Goal: Task Accomplishment & Management: Manage account settings

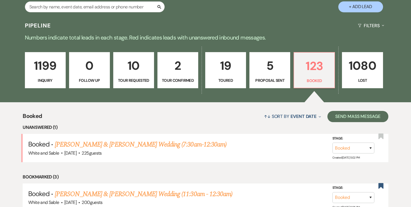
scroll to position [114, 0]
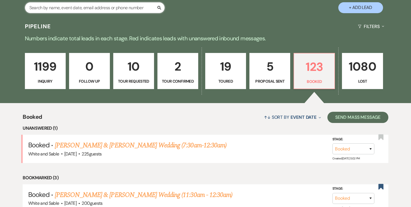
click at [122, 11] on input "text" at bounding box center [95, 7] width 140 height 11
type input "julia"
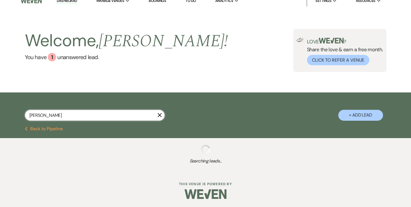
scroll to position [114, 0]
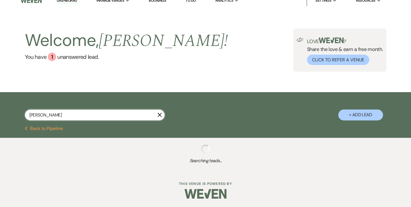
select select "8"
select select "5"
select select "8"
select select "6"
select select "8"
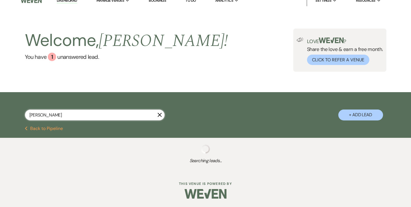
select select "4"
select select "8"
select select "2"
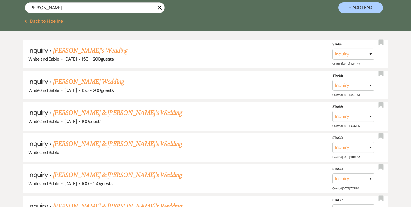
click at [271, 17] on div "julia X + Add Lead" at bounding box center [205, 3] width 402 height 30
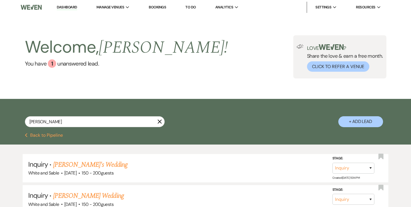
click at [42, 141] on div "Previous Back to Pipeline" at bounding box center [205, 138] width 411 height 11
click at [42, 134] on button "Previous Back to Pipeline" at bounding box center [44, 135] width 38 height 4
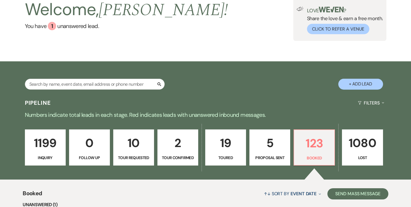
scroll to position [81, 0]
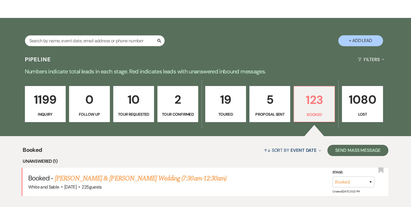
click at [260, 100] on p "5" at bounding box center [270, 99] width 34 height 19
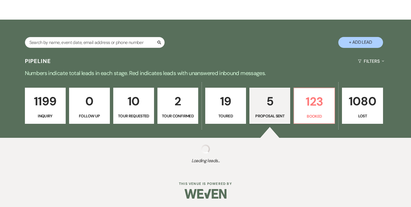
select select "6"
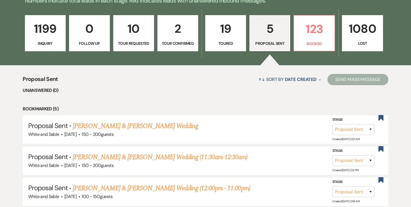
scroll to position [152, 0]
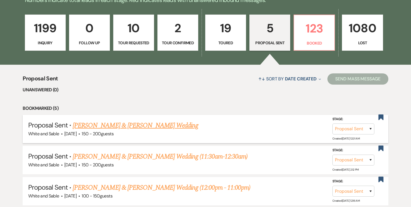
click at [173, 122] on link "Olivia Ostensen & Tyson Buchtel's Wedding" at bounding box center [135, 125] width 125 height 10
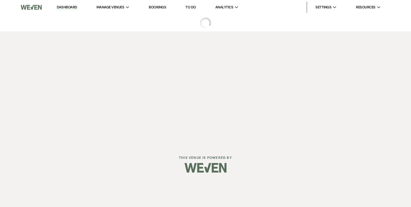
select select "6"
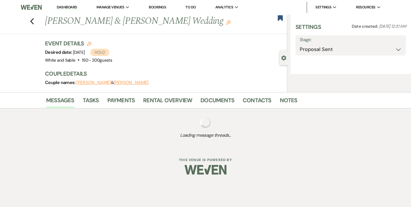
select select "12"
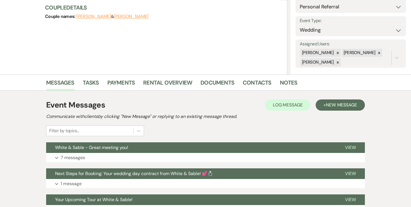
scroll to position [65, 0]
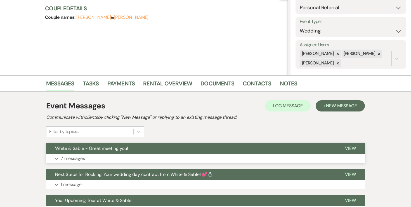
click at [83, 156] on p "7 messages" at bounding box center [73, 158] width 24 height 7
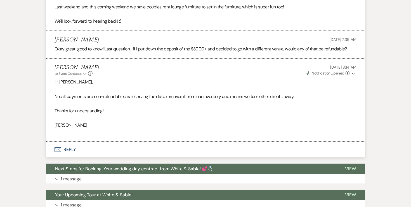
scroll to position [699, 0]
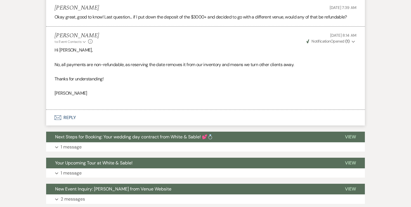
click at [72, 119] on button "Envelope Reply" at bounding box center [205, 118] width 319 height 16
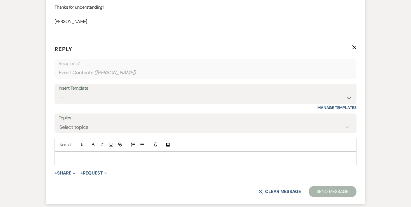
scroll to position [773, 0]
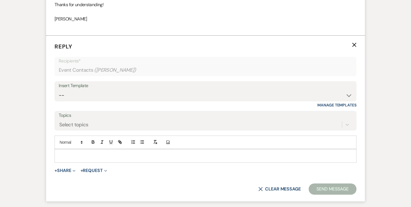
click at [102, 157] on p at bounding box center [205, 155] width 293 height 6
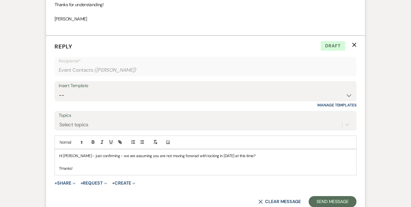
click at [65, 168] on p "THanks!" at bounding box center [205, 168] width 293 height 6
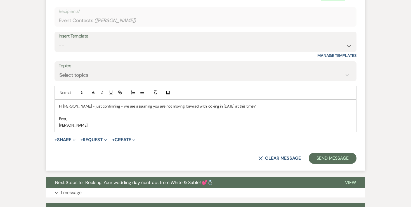
scroll to position [837, 0]
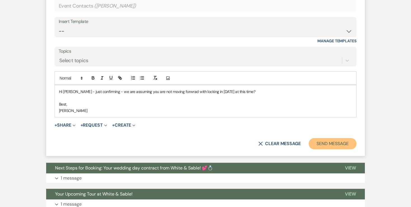
click at [334, 142] on button "Send Message" at bounding box center [333, 143] width 48 height 11
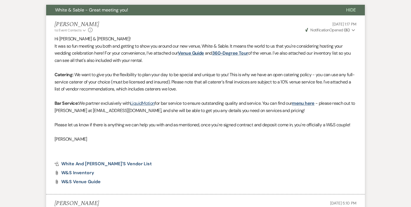
scroll to position [0, 0]
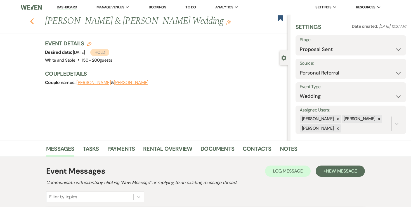
click at [30, 22] on icon "Previous" at bounding box center [32, 21] width 4 height 7
select select "6"
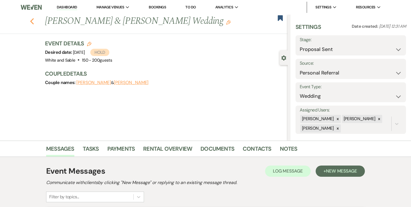
select select "6"
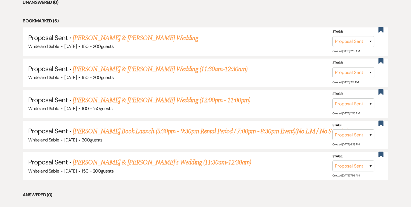
scroll to position [240, 0]
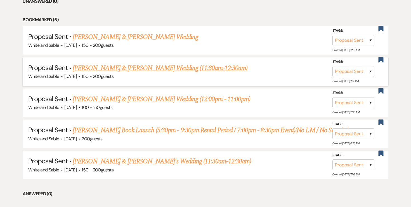
click at [166, 66] on link "Lexi Nielsen & Justin Dupre's Wedding (11:30am-12:30am)" at bounding box center [160, 68] width 175 height 10
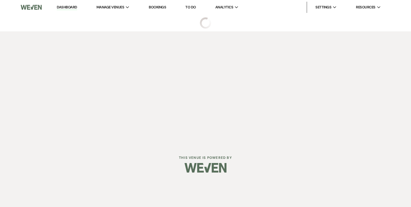
select select "6"
select select "8"
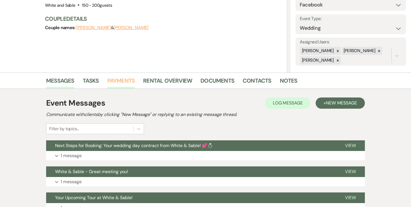
click at [123, 84] on link "Payments" at bounding box center [121, 82] width 28 height 12
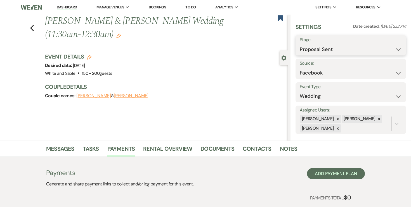
click at [340, 53] on select "Inquiry Follow Up Tour Requested Tour Confirmed Toured Proposal Sent Booked Lost" at bounding box center [351, 49] width 102 height 11
select select "5"
click at [398, 42] on button "Save" at bounding box center [394, 45] width 23 height 11
click at [32, 25] on icon "Previous" at bounding box center [32, 28] width 4 height 7
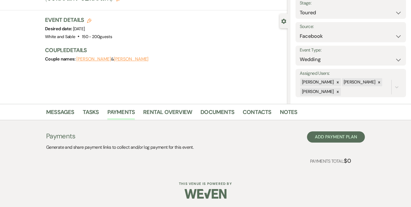
select select "6"
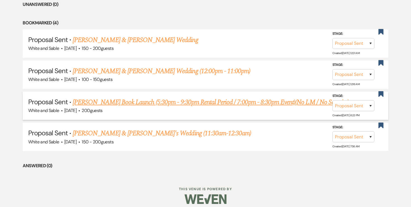
scroll to position [236, 0]
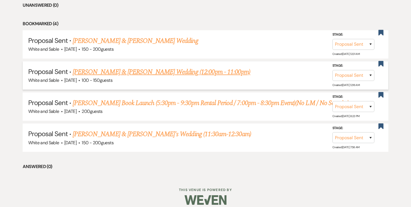
click at [120, 68] on link "Angela Lyscio & Andre Rush's Wedding (12:00pm - 11:00pm)" at bounding box center [161, 72] width 177 height 10
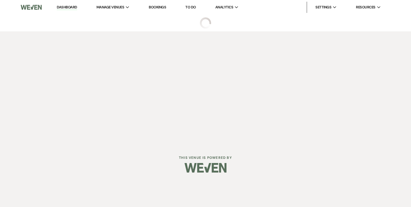
select select "6"
select select "12"
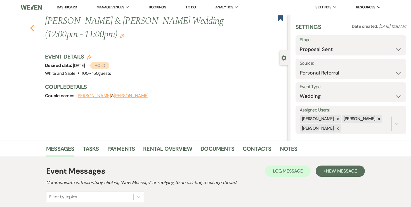
click at [33, 28] on icon "Previous" at bounding box center [32, 28] width 4 height 7
select select "6"
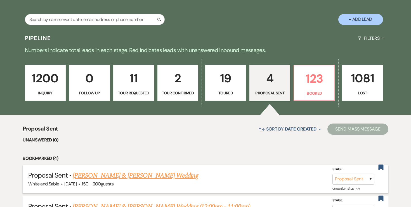
scroll to position [89, 0]
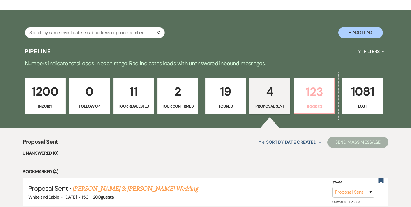
click at [302, 95] on p "123" at bounding box center [314, 91] width 34 height 19
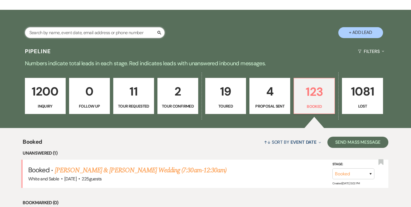
click at [103, 35] on input "text" at bounding box center [95, 32] width 140 height 11
type input "karissa"
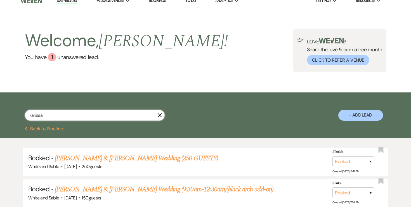
scroll to position [51, 0]
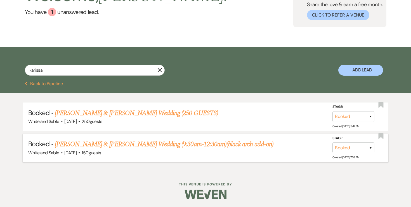
click at [100, 145] on link "Karissa Tatro & Joe Holmberg's Wedding (9:30am-12:30am)(black arch add-on)" at bounding box center [164, 144] width 219 height 10
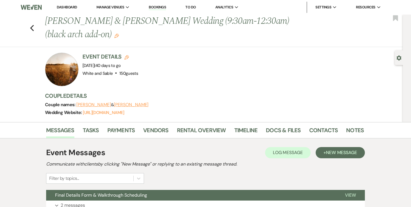
click at [291, 124] on div "Messages Tasks Payments Vendors Rental Overview Timeline Docs & Files Contacts …" at bounding box center [205, 130] width 411 height 16
click at [291, 126] on link "Docs & Files" at bounding box center [283, 131] width 35 height 12
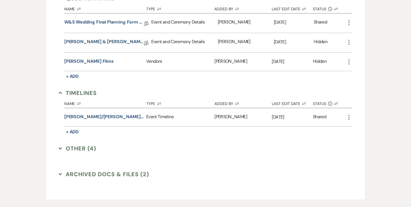
scroll to position [1094, 0]
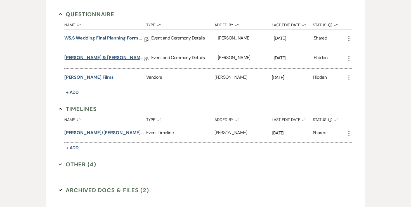
click at [101, 54] on link "Joe & Karissa - Final Details" at bounding box center [104, 58] width 80 height 9
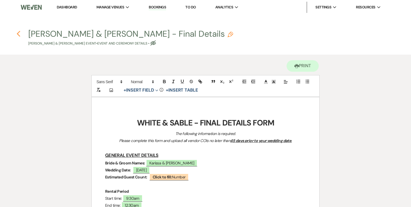
click at [19, 32] on use "button" at bounding box center [18, 34] width 4 height 6
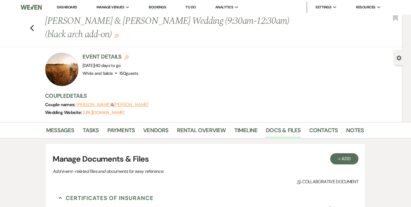
scroll to position [1094, 0]
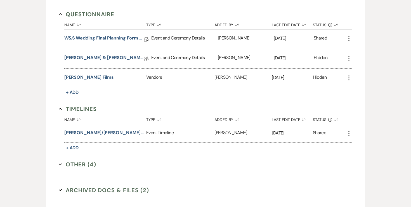
click at [103, 35] on link "W&S Wedding Final Planning Form - Joe & Karissa" at bounding box center [104, 39] width 80 height 9
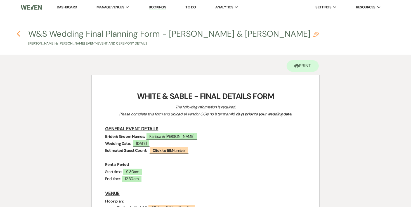
click at [19, 35] on icon "Previous" at bounding box center [18, 33] width 4 height 7
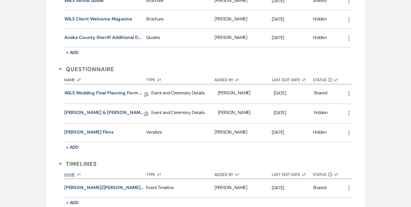
scroll to position [1035, 0]
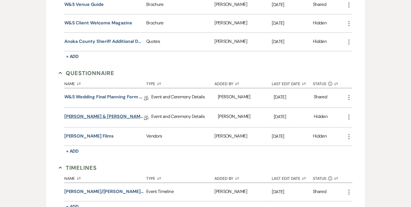
click at [95, 113] on link "Joe & Karissa - Final Details" at bounding box center [104, 117] width 80 height 9
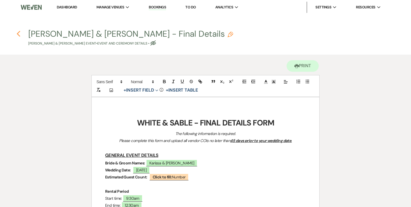
click at [17, 33] on icon "Previous" at bounding box center [18, 33] width 4 height 7
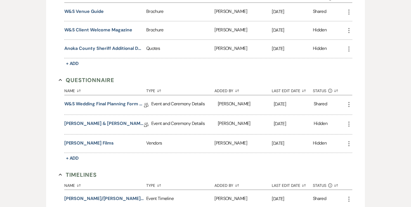
scroll to position [1023, 0]
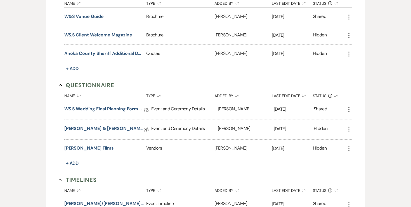
click at [347, 125] on icon "More" at bounding box center [348, 128] width 7 height 7
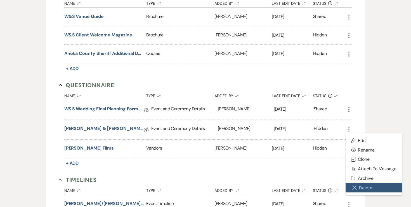
click at [358, 183] on button "Close Delete X Delete" at bounding box center [373, 187] width 56 height 10
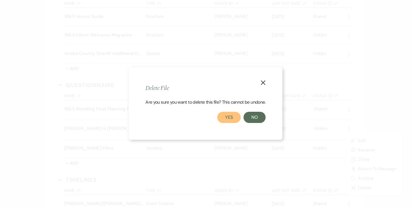
click at [239, 120] on button "Yes" at bounding box center [228, 117] width 23 height 11
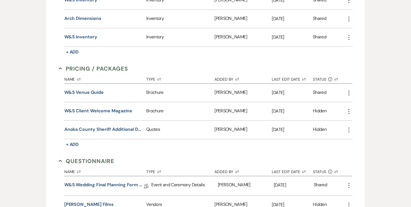
scroll to position [950, 0]
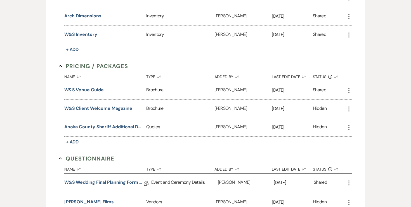
click at [119, 179] on link "W&S Wedding Final Planning Form - Joe & Karissa" at bounding box center [104, 183] width 80 height 9
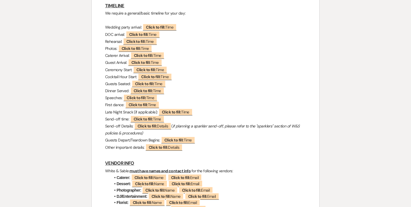
scroll to position [482, 0]
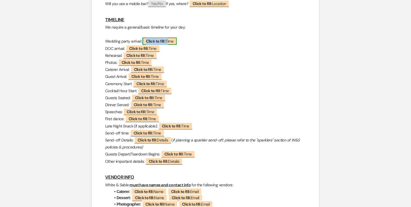
click at [168, 42] on span "Click to fill: Time" at bounding box center [160, 40] width 34 height 7
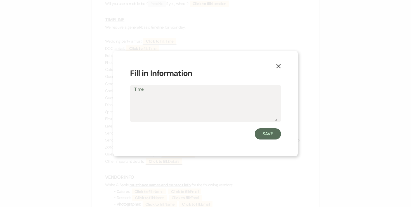
click at [279, 66] on icon "X" at bounding box center [278, 65] width 5 height 5
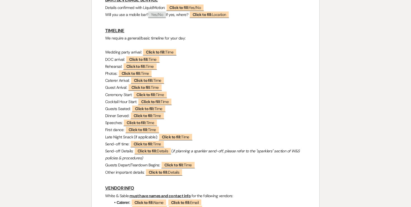
scroll to position [469, 0]
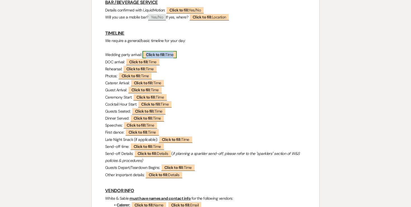
click at [167, 56] on span "Click to fill: Time" at bounding box center [160, 54] width 34 height 7
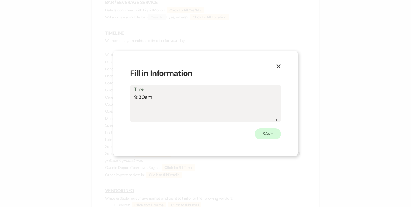
type textarea "9:30am"
click at [270, 134] on button "Save" at bounding box center [268, 133] width 26 height 11
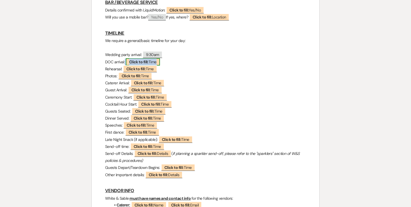
click at [150, 64] on span "Click to fill: Time" at bounding box center [143, 61] width 34 height 7
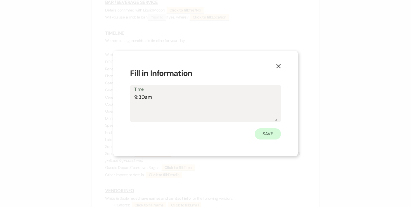
type textarea "9:30am"
click at [265, 136] on button "Save" at bounding box center [268, 133] width 26 height 11
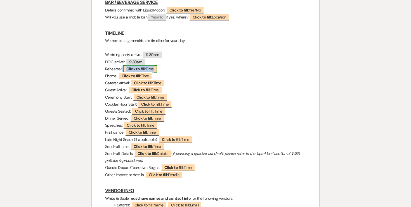
click at [151, 72] on span "Click to fill: Time" at bounding box center [140, 68] width 34 height 7
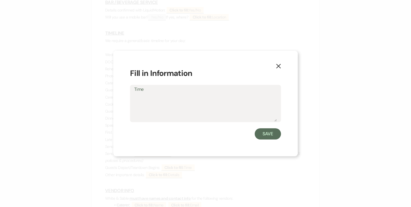
click at [146, 115] on textarea "Time" at bounding box center [205, 107] width 143 height 28
type textarea "9:30am"
click at [266, 131] on button "Save" at bounding box center [268, 133] width 26 height 11
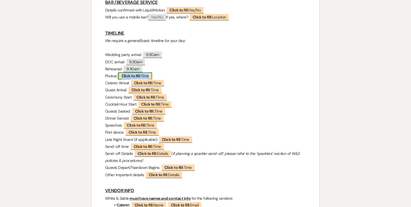
click at [148, 78] on span "Click to fill: Time" at bounding box center [135, 75] width 34 height 7
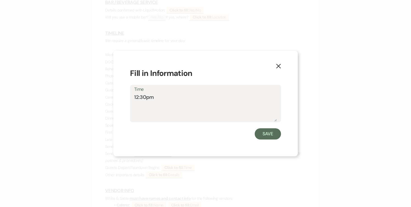
type textarea "12:30pm"
click at [254, 132] on div "Save" at bounding box center [205, 133] width 151 height 11
click at [261, 132] on button "Save" at bounding box center [268, 133] width 26 height 11
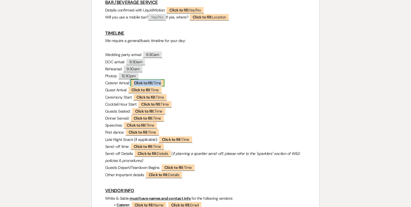
click at [152, 85] on b "Click to fill:" at bounding box center [143, 82] width 19 height 5
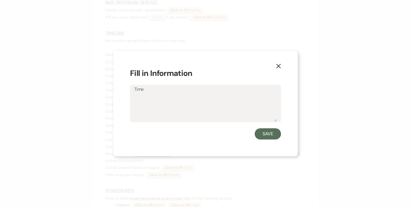
click at [150, 124] on form "Fill in Information Time Save" at bounding box center [205, 103] width 151 height 72
click at [149, 101] on textarea "Time" at bounding box center [205, 107] width 143 height 28
type textarea "11:00am (?)"
click at [270, 136] on button "Save" at bounding box center [268, 133] width 26 height 11
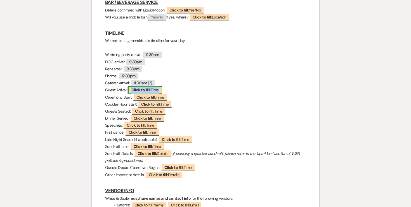
click at [140, 92] on b "Click to fill:" at bounding box center [140, 89] width 19 height 5
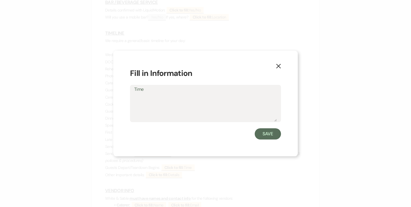
click at [144, 106] on textarea "Time" at bounding box center [205, 107] width 143 height 28
type textarea "2:45pm"
click at [258, 134] on button "Save" at bounding box center [268, 133] width 26 height 11
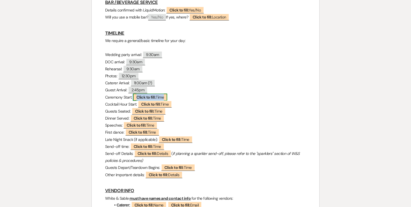
click at [158, 99] on span "Click to fill: Time" at bounding box center [150, 96] width 34 height 7
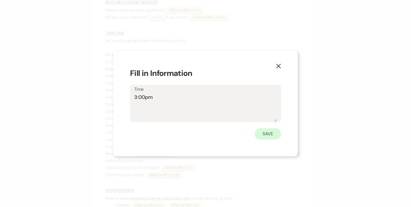
type textarea "3:00pm"
click at [266, 133] on button "Save" at bounding box center [268, 133] width 26 height 11
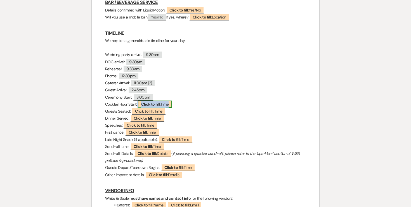
click at [165, 105] on span "Click to fill: Time" at bounding box center [155, 103] width 34 height 7
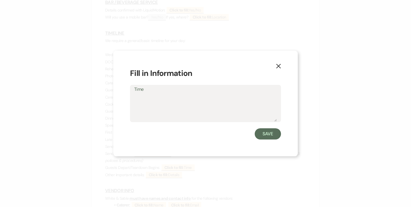
click at [158, 117] on textarea "Time" at bounding box center [205, 107] width 143 height 28
type textarea "3:30pm"
click at [267, 135] on button "Save" at bounding box center [268, 133] width 26 height 11
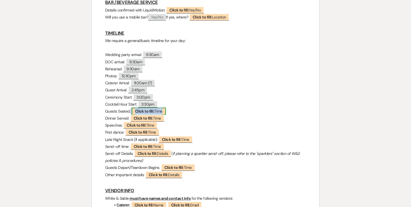
click at [156, 113] on span "Click to fill: Time" at bounding box center [149, 110] width 34 height 7
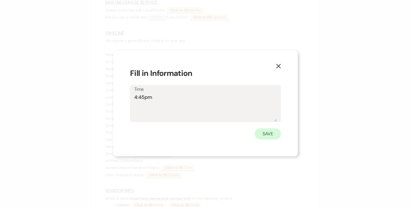
type textarea "4:45pm"
click at [263, 129] on button "Save" at bounding box center [268, 133] width 26 height 11
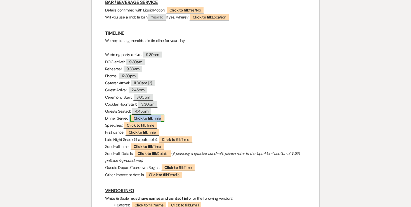
click at [153, 120] on b "Click to fill:" at bounding box center [143, 117] width 19 height 5
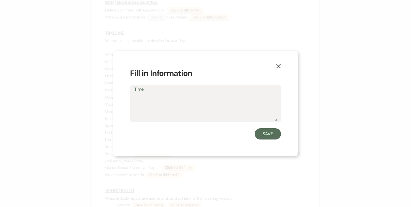
click at [151, 111] on textarea "Time" at bounding box center [205, 107] width 143 height 28
type textarea "5:00pm"
click at [274, 131] on button "Save" at bounding box center [268, 133] width 26 height 11
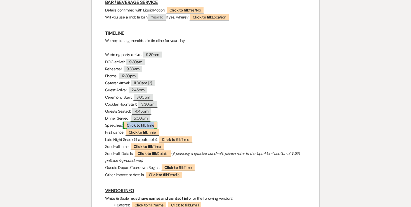
click at [149, 129] on span "Click to fill: Time" at bounding box center [140, 124] width 34 height 7
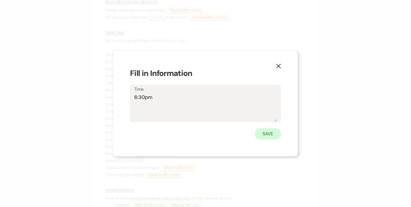
type textarea "6:30pm"
click at [270, 131] on button "Save" at bounding box center [268, 133] width 26 height 11
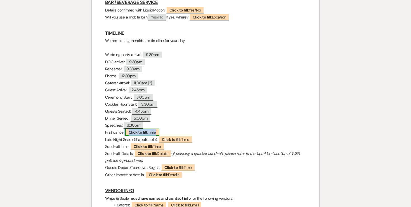
click at [147, 134] on b "Click to fill:" at bounding box center [138, 131] width 19 height 5
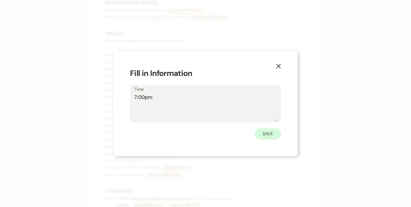
type textarea "7:00pm"
click at [270, 136] on button "Save" at bounding box center [268, 133] width 26 height 11
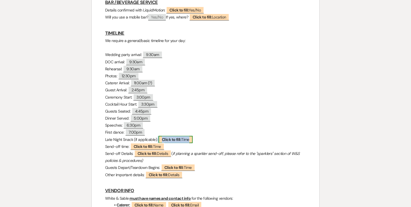
click at [170, 141] on b "Click to fill:" at bounding box center [171, 139] width 19 height 5
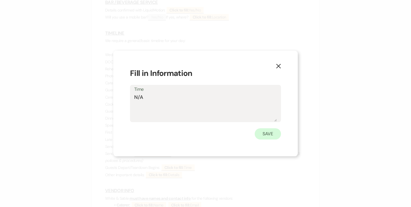
type textarea "N/A"
click at [278, 135] on button "Save" at bounding box center [268, 133] width 26 height 11
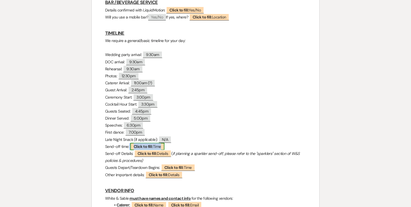
click at [160, 149] on span "Click to fill: Time" at bounding box center [147, 146] width 34 height 7
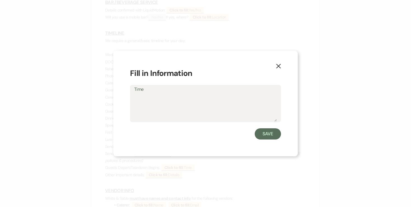
click at [279, 63] on icon "X" at bounding box center [278, 65] width 5 height 5
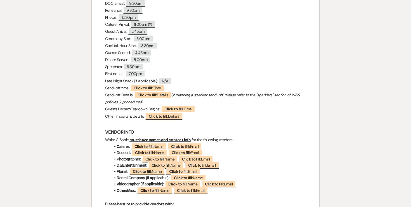
scroll to position [525, 0]
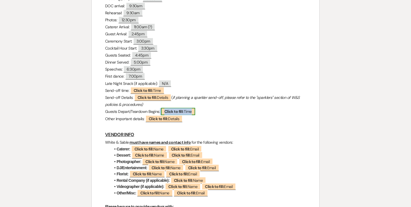
click at [170, 112] on b "Click to fill:" at bounding box center [173, 111] width 19 height 5
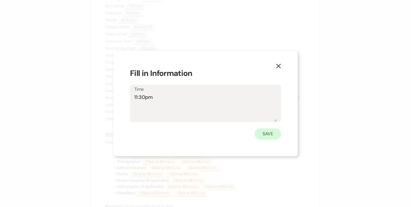
type textarea "11:30pm"
click at [265, 134] on button "Save" at bounding box center [268, 133] width 26 height 11
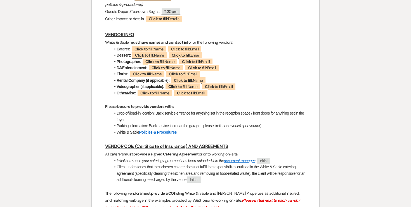
scroll to position [634, 0]
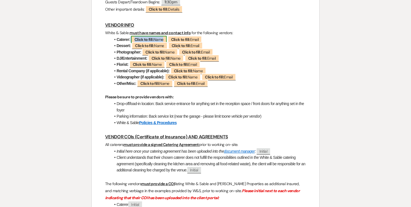
click at [152, 39] on b "Click to fill:" at bounding box center [143, 39] width 19 height 5
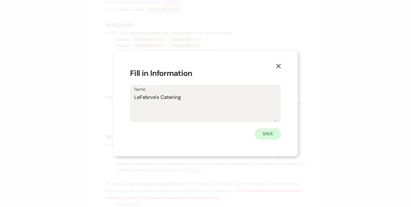
type textarea "LeFebrve's Catering"
click at [266, 133] on button "Save" at bounding box center [268, 133] width 26 height 11
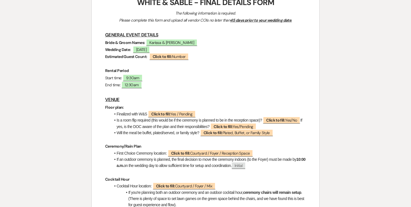
scroll to position [0, 0]
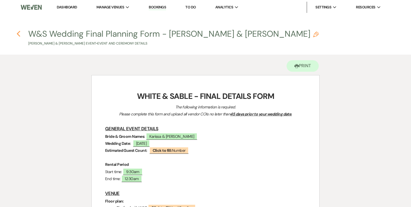
click at [19, 32] on use "button" at bounding box center [18, 34] width 4 height 6
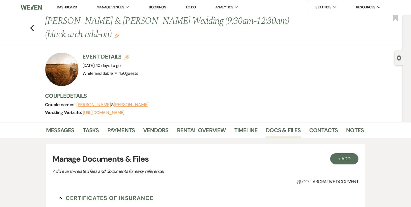
click at [73, 4] on li "Dashboard" at bounding box center [67, 7] width 26 height 11
click at [73, 6] on link "Dashboard" at bounding box center [67, 7] width 20 height 5
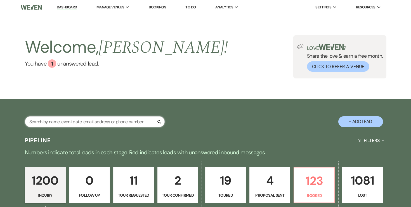
click at [99, 121] on input "text" at bounding box center [95, 121] width 140 height 11
type input "julia"
select select "8"
select select "5"
select select "8"
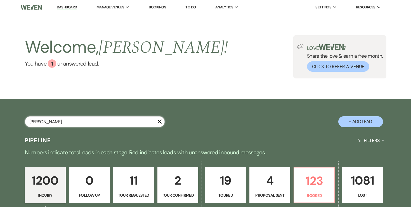
select select "6"
select select "8"
select select "4"
select select "8"
select select "2"
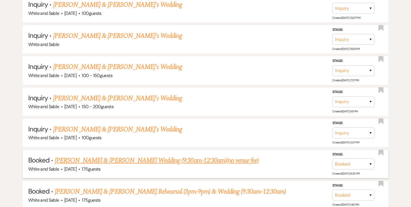
scroll to position [224, 0]
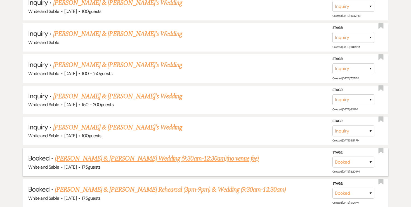
click at [126, 154] on link "Julia Hudgens & Everett Waldon's Wedding (9:30am-12:30am)(no venue fee)" at bounding box center [157, 158] width 204 height 10
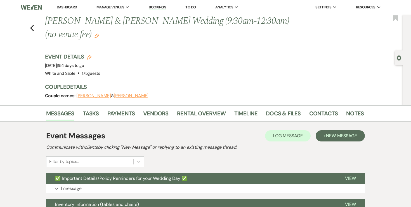
scroll to position [5, 0]
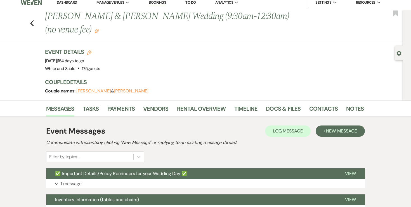
click at [34, 23] on div "Previous Julia Hudgens & Everett Waldon's Wedding (9:30am-12:30am)(no venue fee…" at bounding box center [199, 26] width 405 height 32
click at [33, 23] on icon "Previous" at bounding box center [32, 23] width 4 height 7
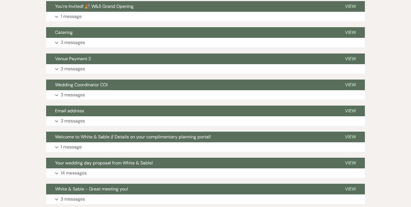
select select "8"
select select "5"
select select "8"
select select "6"
select select "8"
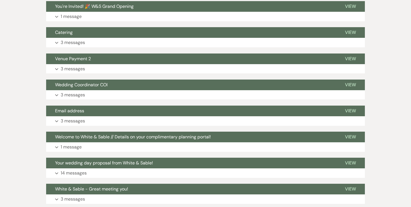
select select "4"
select select "8"
select select "2"
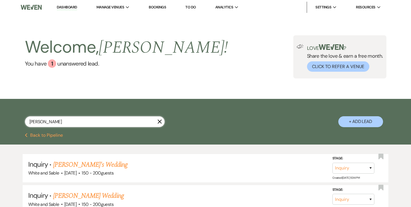
click at [64, 118] on input "julia" at bounding box center [95, 121] width 140 height 11
type input "h"
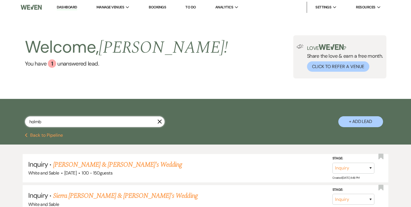
type input "holm"
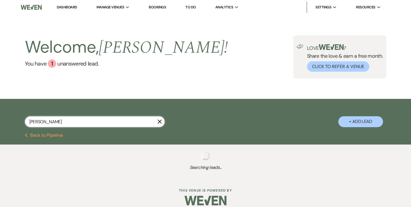
select select "5"
select select "8"
select select "2"
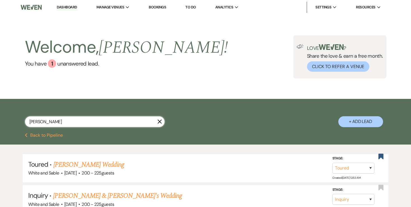
type input "holmberg"
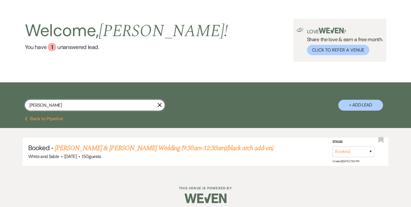
scroll to position [20, 0]
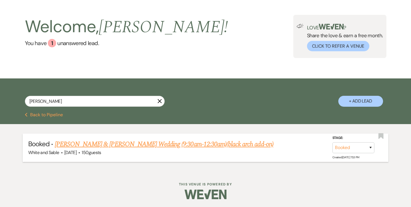
click at [90, 144] on link "Karissa Tatro & Joe Holmberg's Wedding (9:30am-12:30am)(black arch add-on)" at bounding box center [164, 144] width 219 height 10
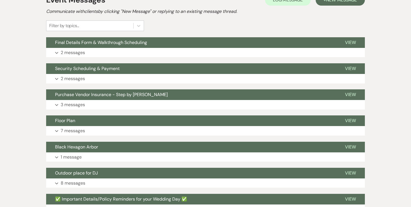
scroll to position [157, 0]
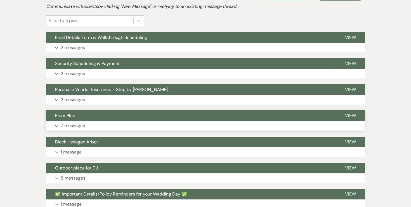
click at [76, 128] on p "7 messages" at bounding box center [73, 125] width 24 height 7
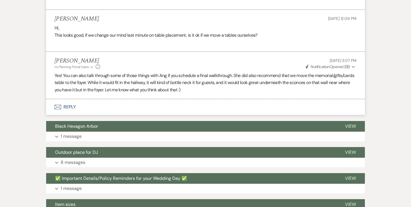
click at [68, 106] on button "Envelope Reply" at bounding box center [205, 107] width 319 height 16
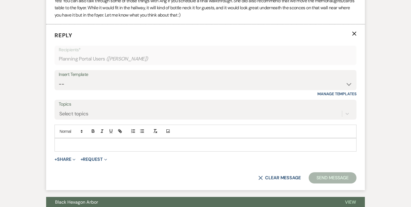
scroll to position [1213, 0]
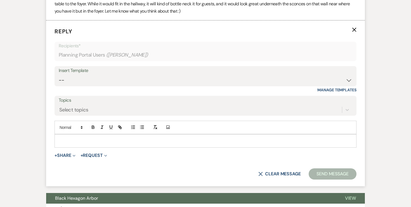
click at [106, 136] on div at bounding box center [205, 140] width 301 height 13
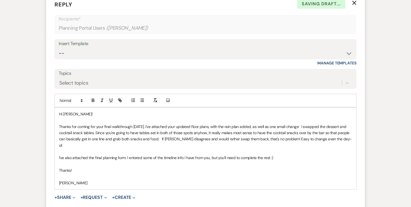
scroll to position [1262, 0]
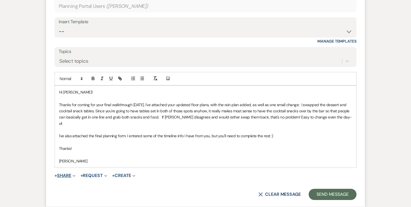
click at [64, 173] on button "+ Share Expand" at bounding box center [64, 175] width 21 height 4
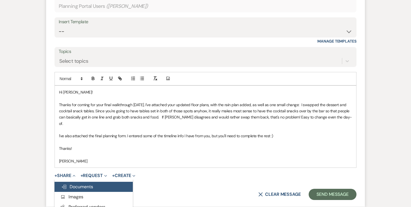
click at [68, 181] on button "Doc Upload Documents" at bounding box center [93, 186] width 78 height 10
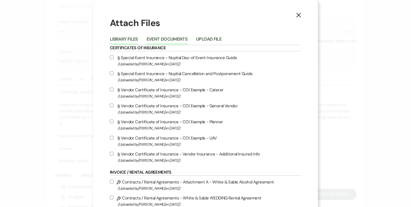
click at [176, 40] on button "Event Documents" at bounding box center [166, 41] width 41 height 8
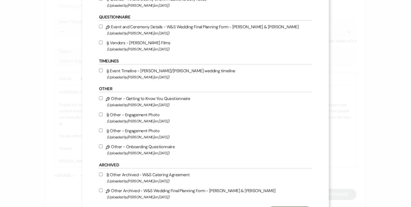
scroll to position [702, 0]
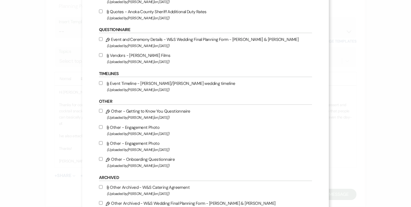
click at [103, 41] on input "Pencil Event and Ceremony Details - W&S Wedding Final Planning Form - Joe & Kar…" at bounding box center [101, 39] width 4 height 4
checkbox input "true"
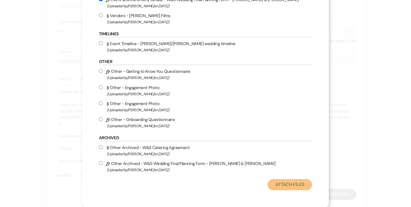
click at [272, 188] on button "Attach Files" at bounding box center [289, 184] width 44 height 11
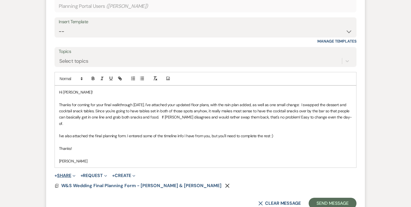
click at [65, 173] on button "+ Share Expand" at bounding box center [64, 175] width 21 height 4
click at [106, 179] on ul "Doc Upload Documents Add Photo Images Pref Vendors Preferred vendors Plan Porta…" at bounding box center [93, 202] width 78 height 46
click at [66, 173] on button "+ Share Expand" at bounding box center [64, 175] width 21 height 4
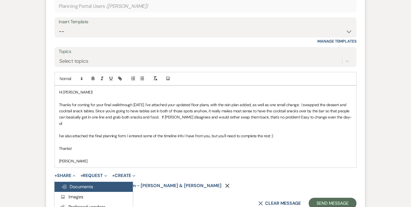
click at [66, 184] on icon "Doc Upload" at bounding box center [64, 186] width 6 height 4
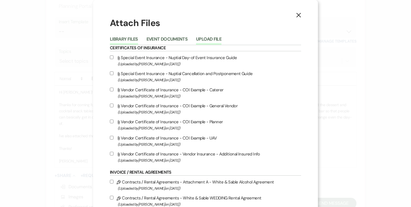
click at [218, 40] on button "Upload File" at bounding box center [208, 41] width 25 height 8
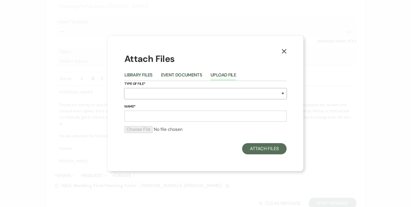
click at [170, 94] on select "Special Event Insurance Vendor Certificate of Insurance Contracts / Rental Agre…" at bounding box center [205, 93] width 162 height 11
select select "24"
click at [163, 113] on input "Name*" at bounding box center [205, 115] width 162 height 11
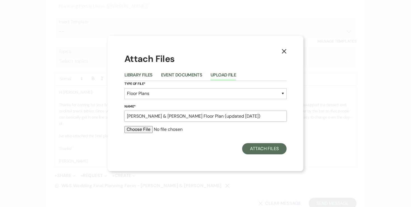
type input "Joe & Karissa Floor Plan (updated 8.15.25)"
click at [139, 128] on input "file" at bounding box center [205, 129] width 162 height 7
type input "C:\fakepath\Joe & Karissa Floor Plan (updated 8.15.25).pdf"
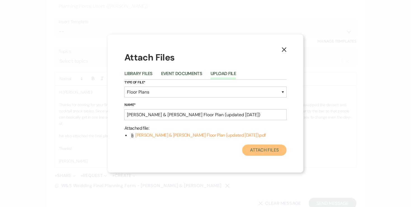
click at [276, 151] on button "Attach Files" at bounding box center [264, 149] width 44 height 11
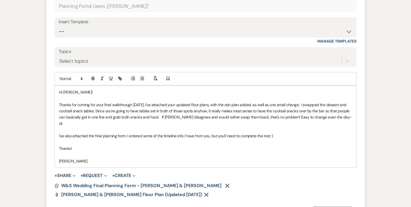
click at [181, 145] on p "Thanks!" at bounding box center [205, 148] width 293 height 6
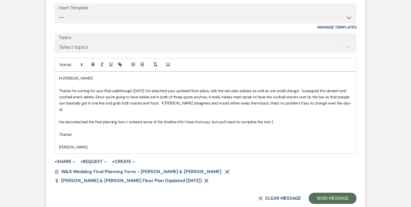
scroll to position [1285, 0]
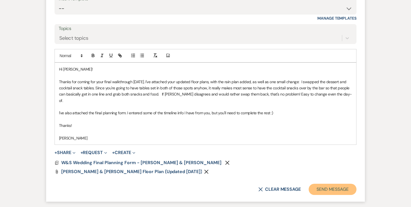
click at [325, 183] on button "Send Message" at bounding box center [333, 188] width 48 height 11
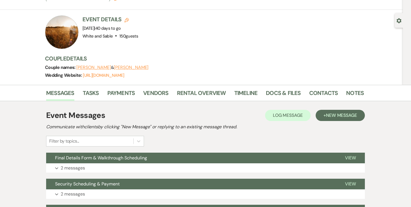
scroll to position [0, 0]
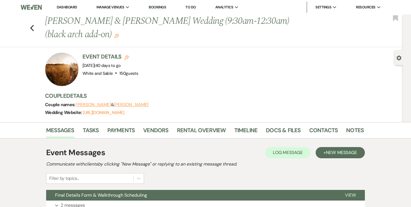
click at [73, 7] on link "Dashboard" at bounding box center [67, 7] width 20 height 5
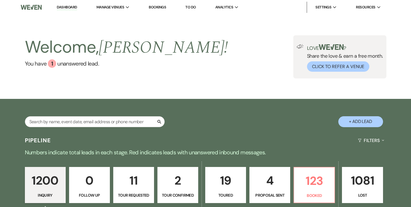
click at [192, 13] on li "To Do" at bounding box center [190, 7] width 16 height 11
click at [192, 7] on link "To Do" at bounding box center [190, 7] width 10 height 5
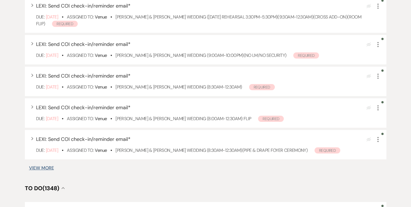
scroll to position [281, 0]
click at [47, 165] on button "View More" at bounding box center [41, 167] width 25 height 4
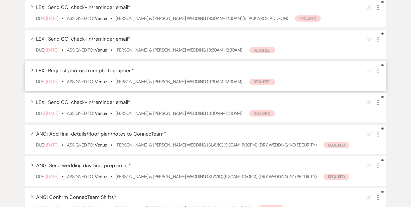
scroll to position [528, 0]
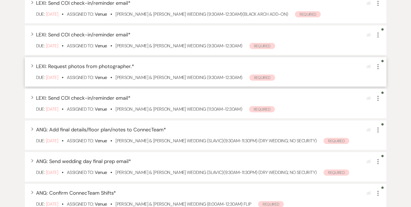
click at [376, 68] on icon "More" at bounding box center [377, 66] width 7 height 7
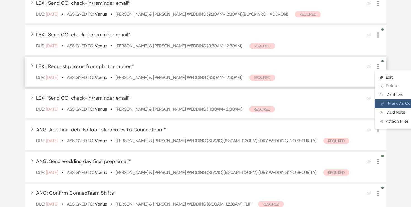
click at [389, 102] on button "Plan Portal Link Mark As Complete" at bounding box center [401, 103] width 55 height 9
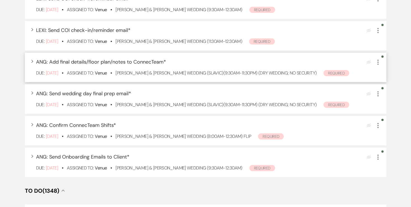
scroll to position [566, 0]
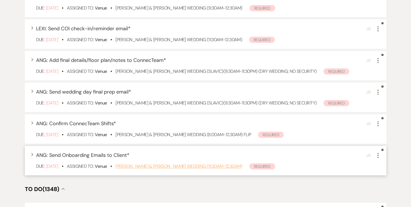
click at [165, 165] on link "Emily Boehm & Jeremy Suciu's Wedding (9:30am-12:30am)" at bounding box center [178, 166] width 127 height 6
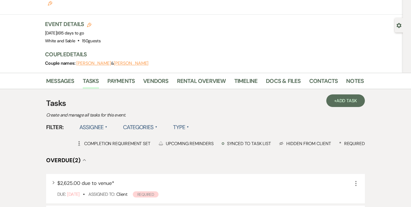
scroll to position [36, 0]
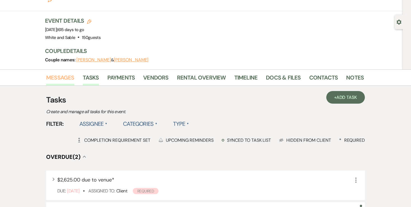
click at [60, 73] on link "Messages" at bounding box center [60, 79] width 28 height 12
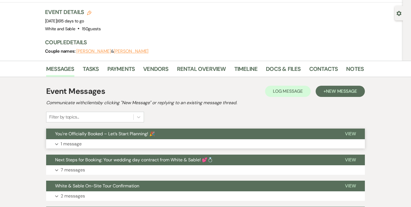
click at [77, 140] on p "1 message" at bounding box center [71, 143] width 21 height 7
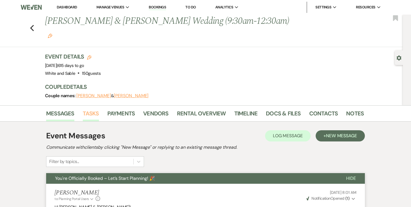
click at [91, 109] on link "Tasks" at bounding box center [91, 115] width 16 height 12
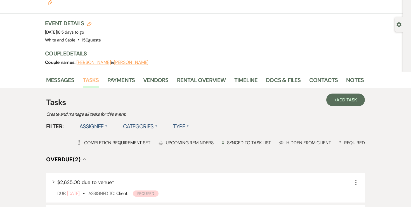
scroll to position [37, 0]
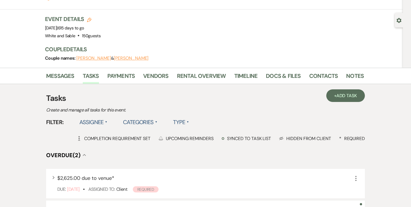
click at [95, 117] on label "Assignee ▲" at bounding box center [93, 122] width 28 height 10
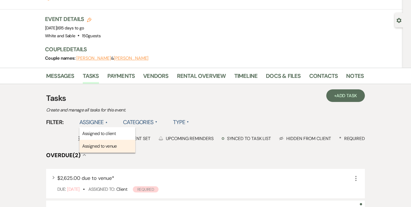
click at [91, 139] on li "Assigned to venue" at bounding box center [107, 145] width 56 height 13
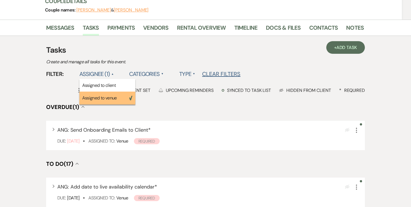
scroll to position [93, 0]
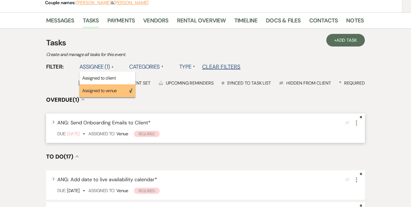
click at [356, 119] on icon "More" at bounding box center [356, 122] width 7 height 7
click at [358, 119] on icon "More" at bounding box center [356, 122] width 7 height 7
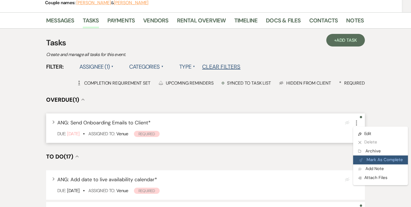
click at [364, 155] on button "Plan Portal Link Mark As Complete" at bounding box center [380, 159] width 55 height 9
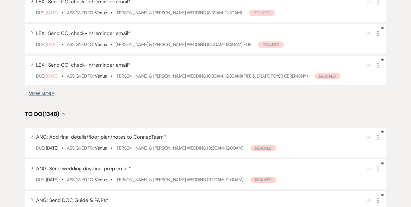
scroll to position [359, 0]
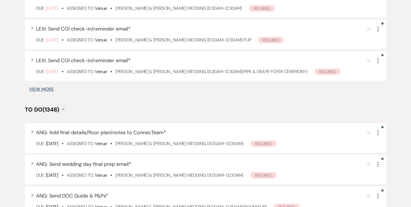
click at [49, 90] on button "View More" at bounding box center [41, 89] width 25 height 4
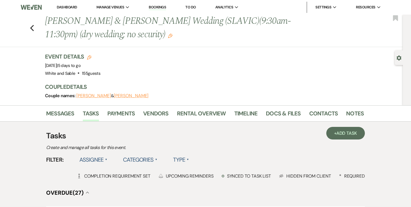
click at [296, 108] on li "Docs & Files" at bounding box center [287, 114] width 43 height 13
click at [266, 118] on link "Docs & Files" at bounding box center [283, 115] width 35 height 12
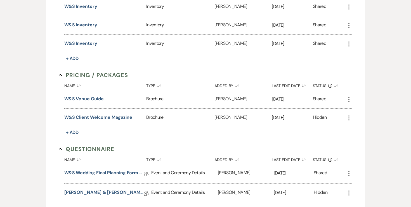
scroll to position [1011, 0]
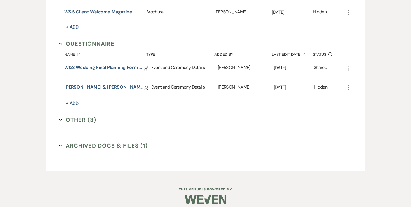
click at [113, 84] on link "Stan & Jessica Final Details - 8.21.25" at bounding box center [104, 88] width 80 height 9
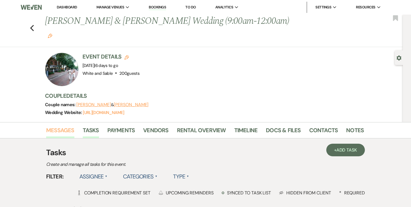
click at [55, 125] on link "Messages" at bounding box center [60, 131] width 28 height 12
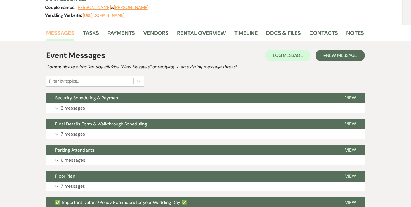
scroll to position [101, 0]
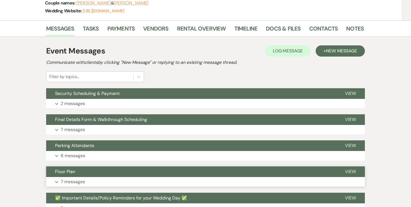
click at [68, 177] on button "Expand 7 messages" at bounding box center [205, 182] width 319 height 10
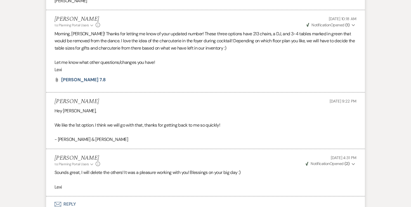
scroll to position [730, 0]
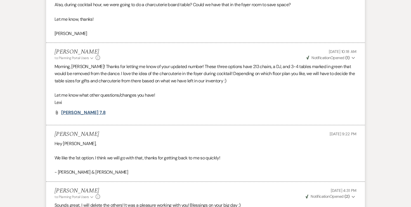
click at [72, 109] on span "[PERSON_NAME] 7.8" at bounding box center [83, 112] width 44 height 6
